Goal: Task Accomplishment & Management: Manage account settings

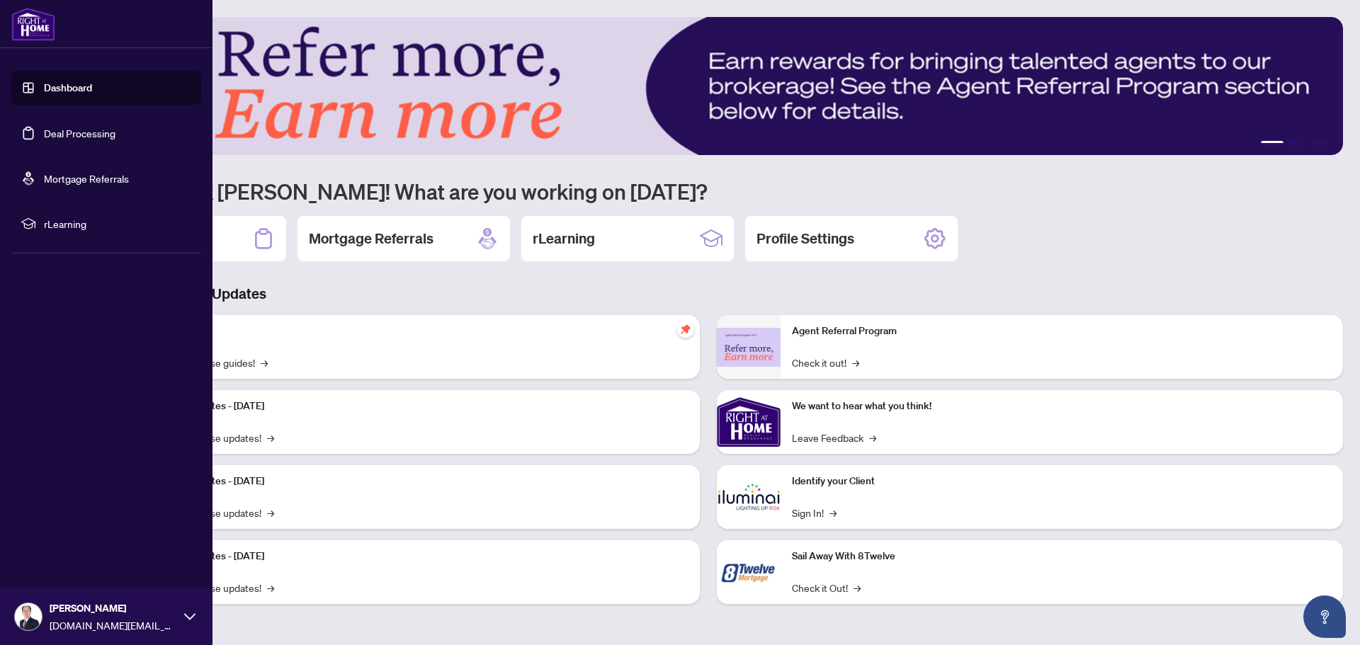
click at [72, 135] on link "Deal Processing" at bounding box center [80, 133] width 72 height 13
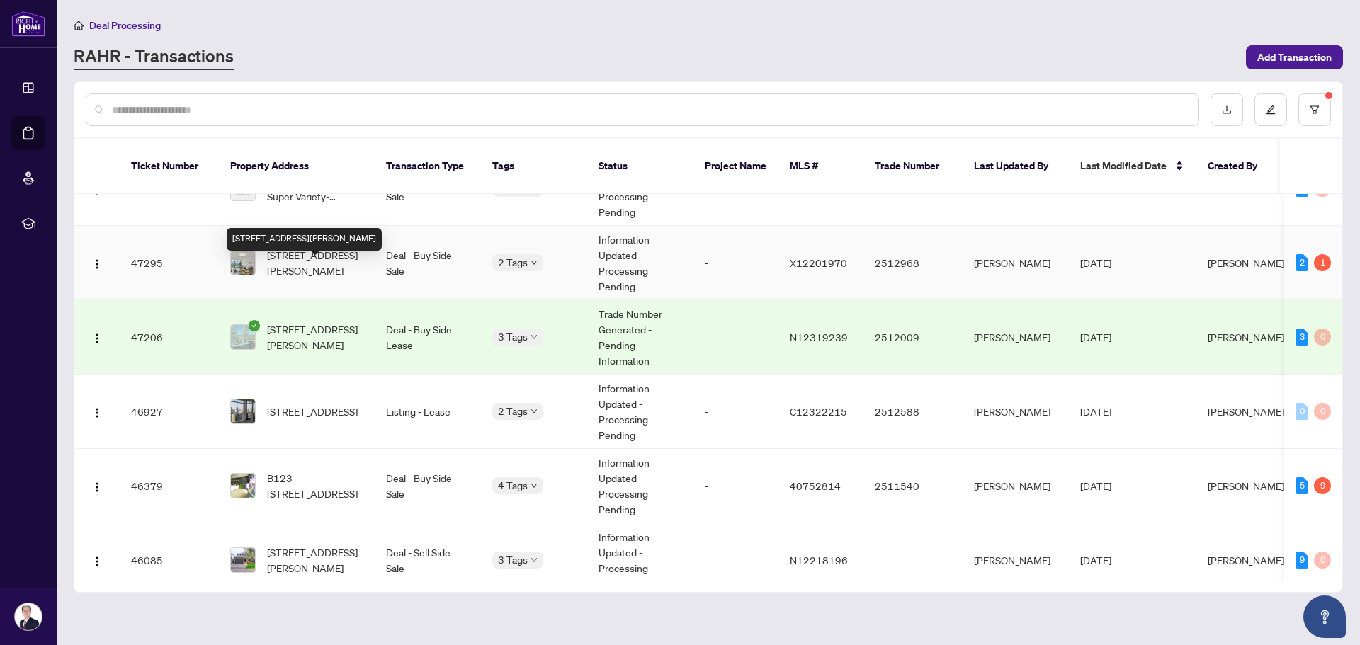
scroll to position [254, 0]
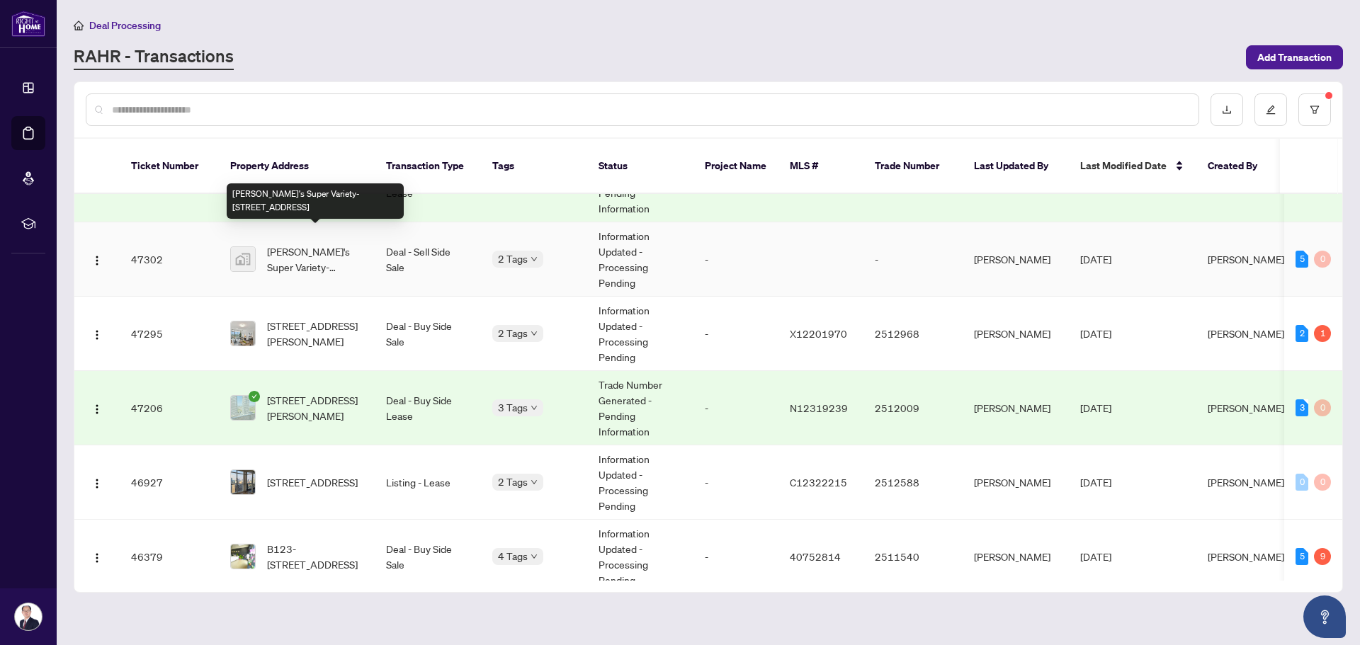
click at [330, 244] on span "[PERSON_NAME]'s Super Variety-[STREET_ADDRESS]" at bounding box center [315, 259] width 96 height 31
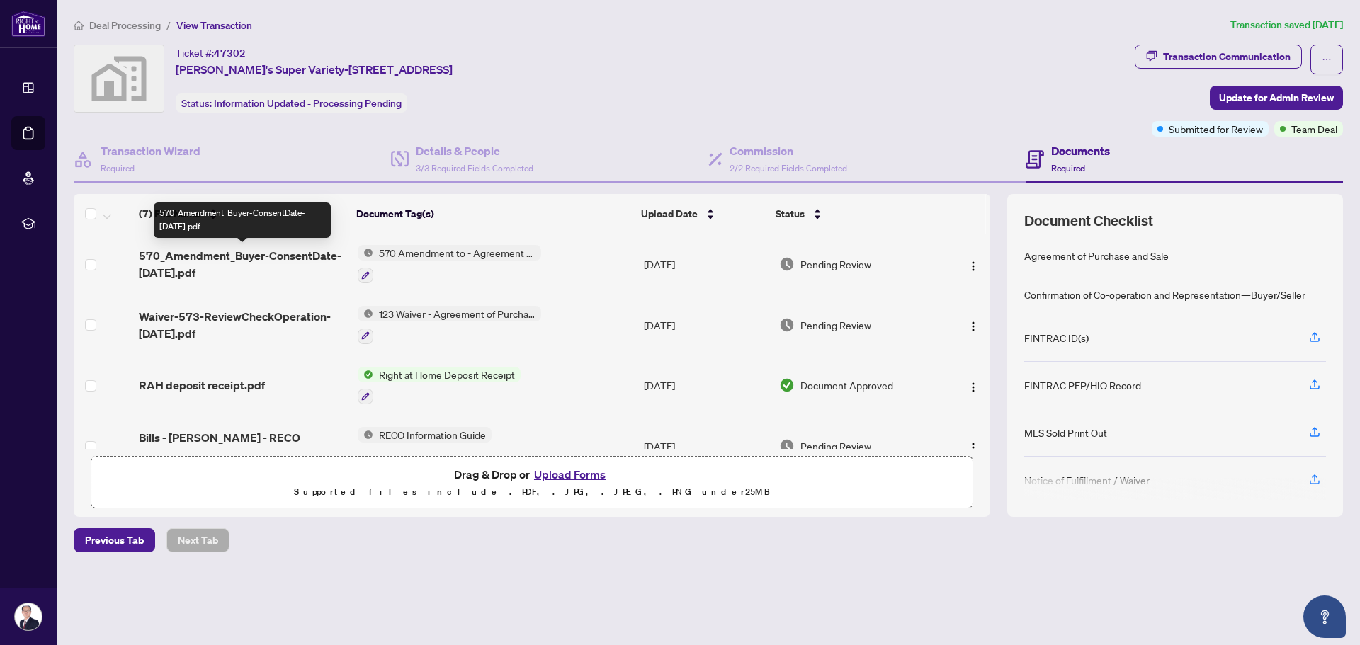
click at [242, 260] on span "570_Amendment_Buyer-ConsentDate-[DATE].pdf" at bounding box center [243, 264] width 208 height 34
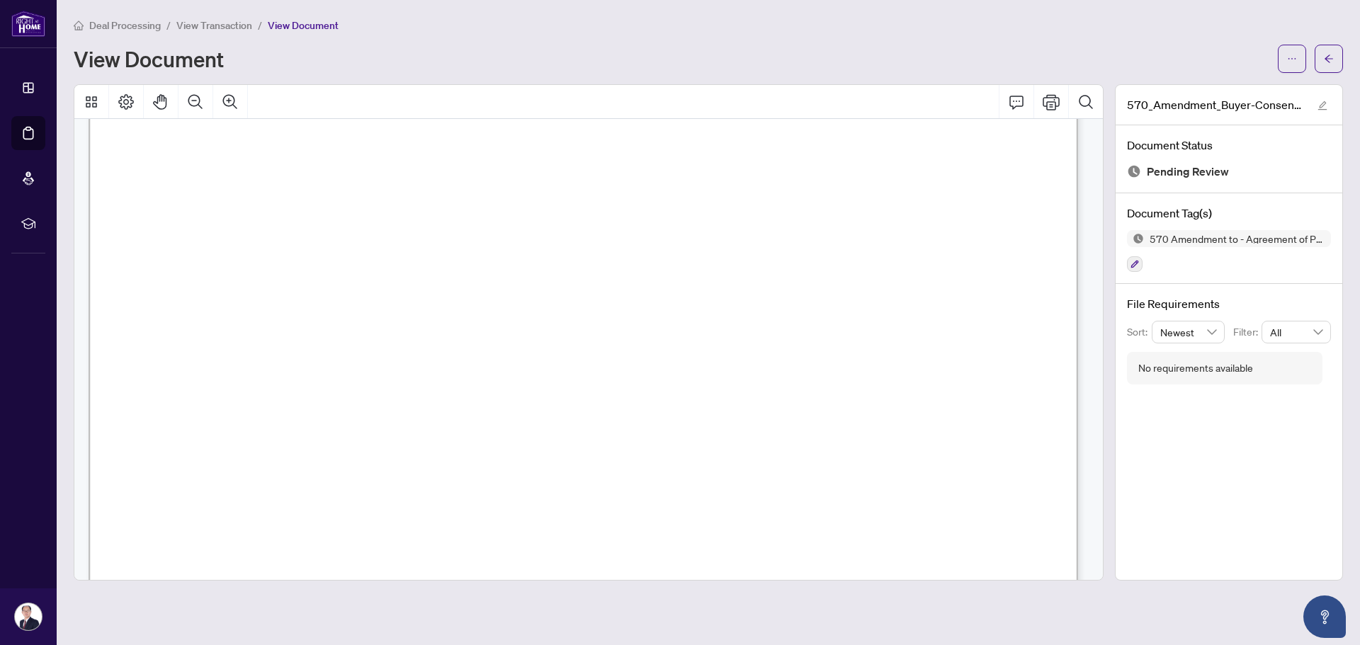
scroll to position [567, 0]
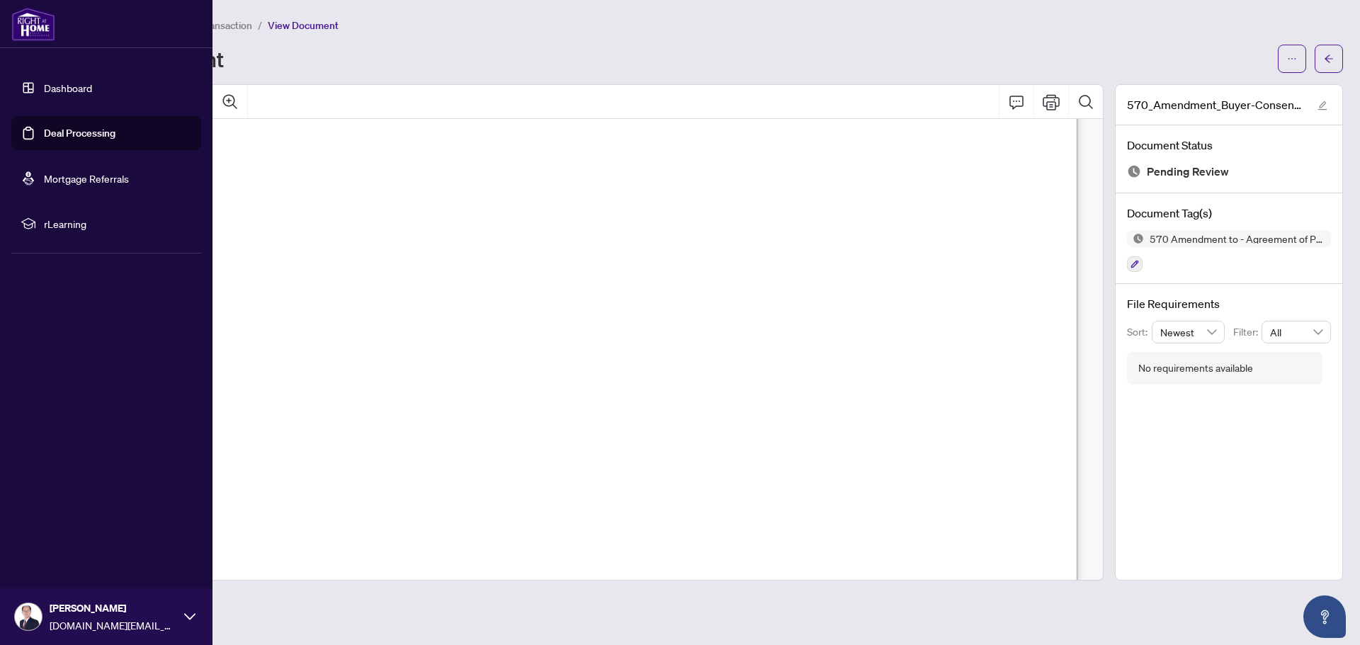
click at [72, 128] on link "Deal Processing" at bounding box center [80, 133] width 72 height 13
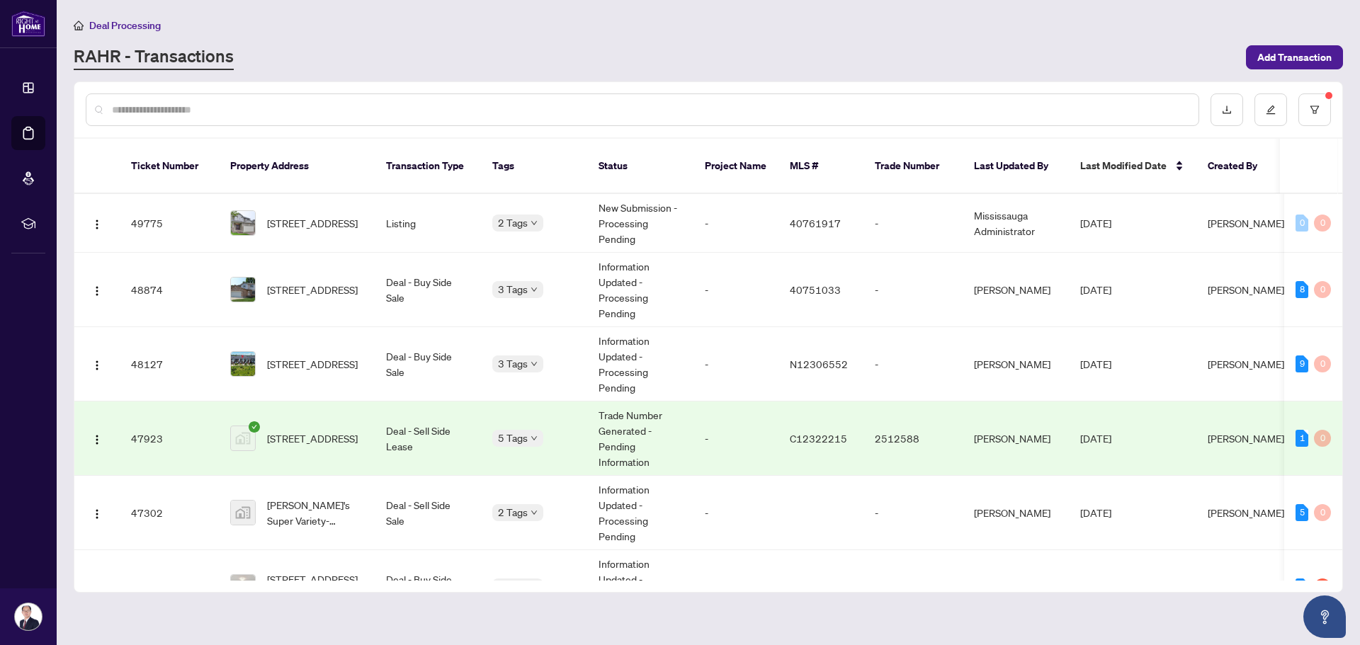
click at [560, 37] on div "Deal Processing [PERSON_NAME] - Transactions Add Transaction" at bounding box center [708, 43] width 1269 height 53
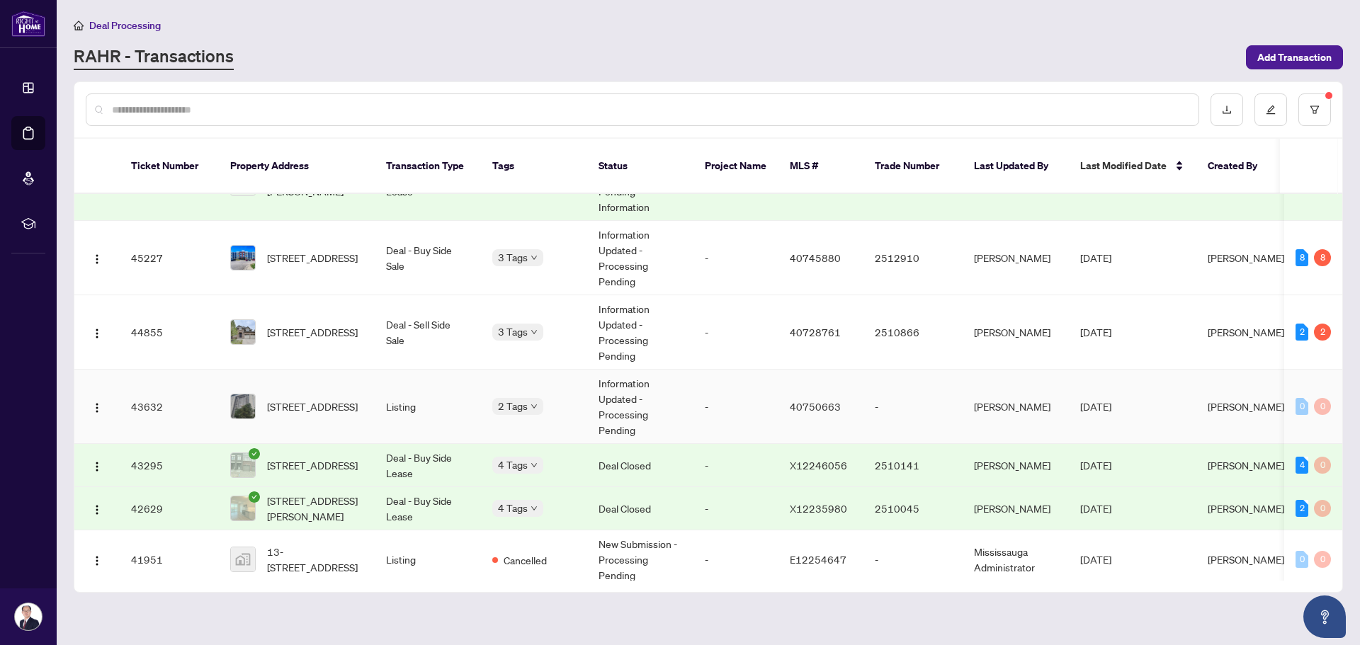
scroll to position [921, 0]
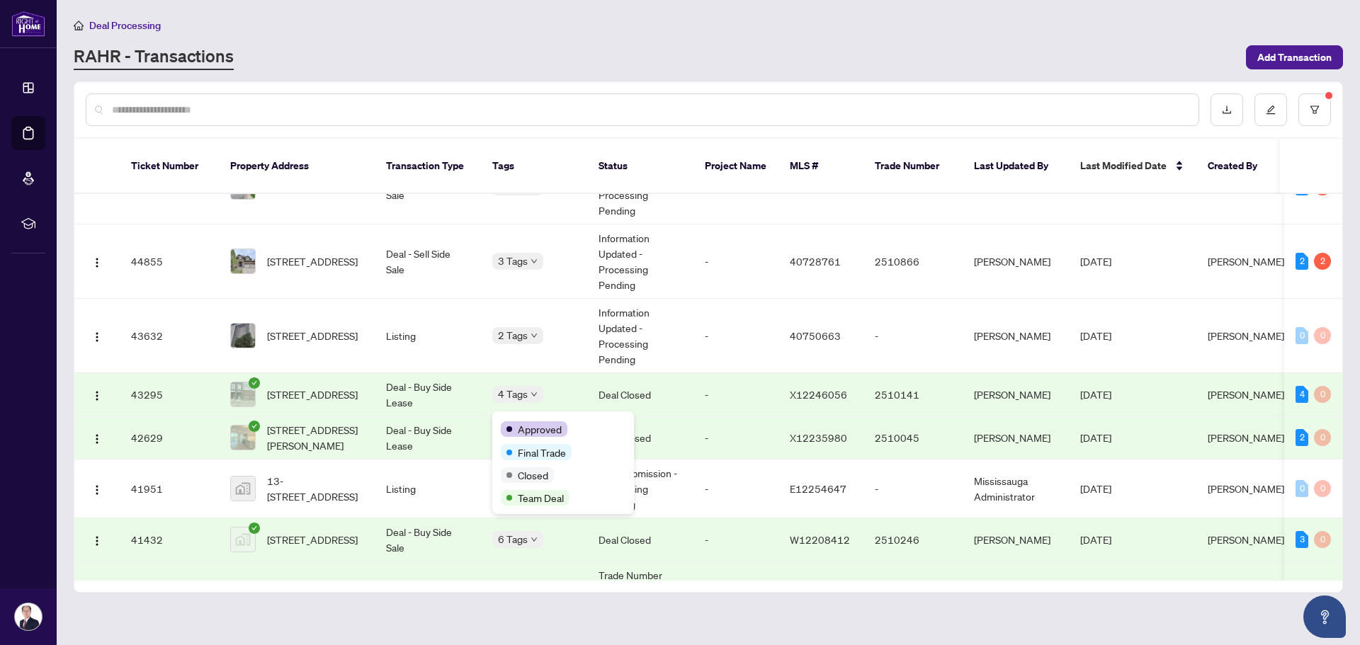
click at [523, 422] on span "Approved" at bounding box center [540, 429] width 44 height 16
click at [368, 424] on td "[STREET_ADDRESS][PERSON_NAME]" at bounding box center [297, 438] width 156 height 43
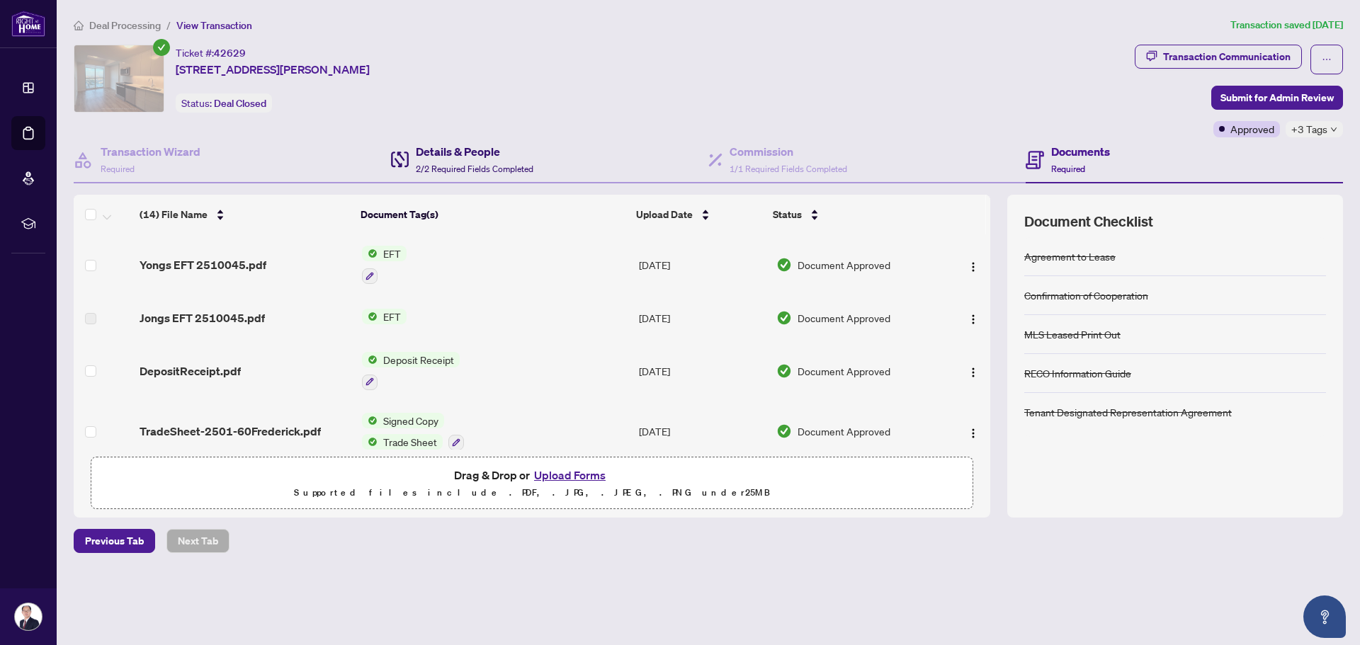
click at [471, 159] on div "Details & People 2/2 Required Fields Completed" at bounding box center [475, 159] width 118 height 33
